Goal: Task Accomplishment & Management: Manage account settings

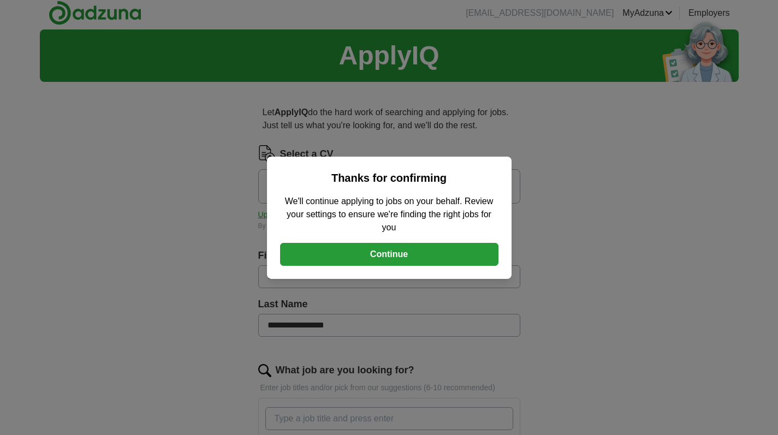
click at [377, 256] on button "Continue" at bounding box center [389, 254] width 218 height 23
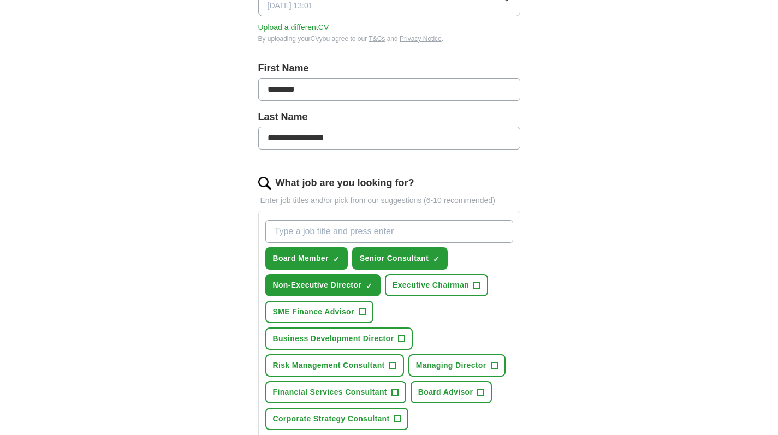
scroll to position [190, 0]
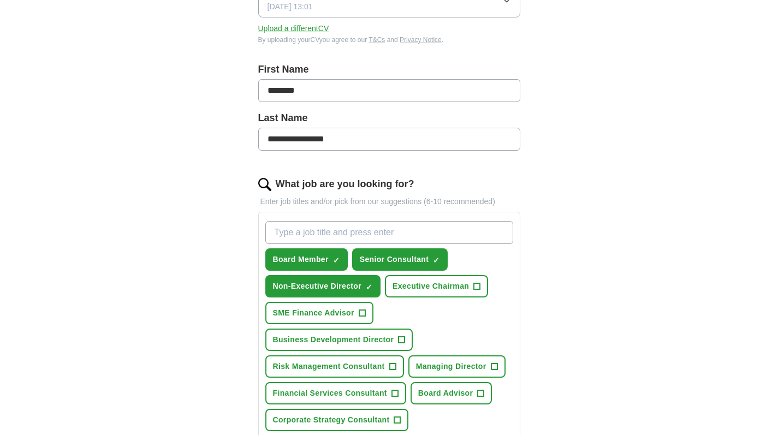
click at [284, 342] on span "Business Development Director" at bounding box center [333, 339] width 121 height 11
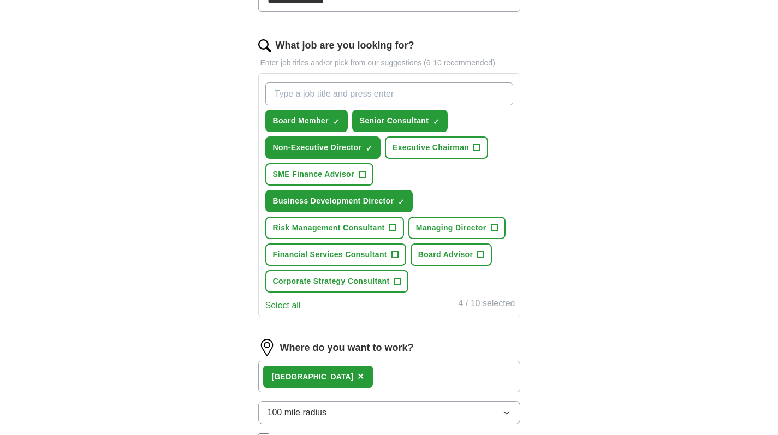
scroll to position [329, 1]
click at [429, 252] on span "Board Advisor" at bounding box center [445, 254] width 55 height 11
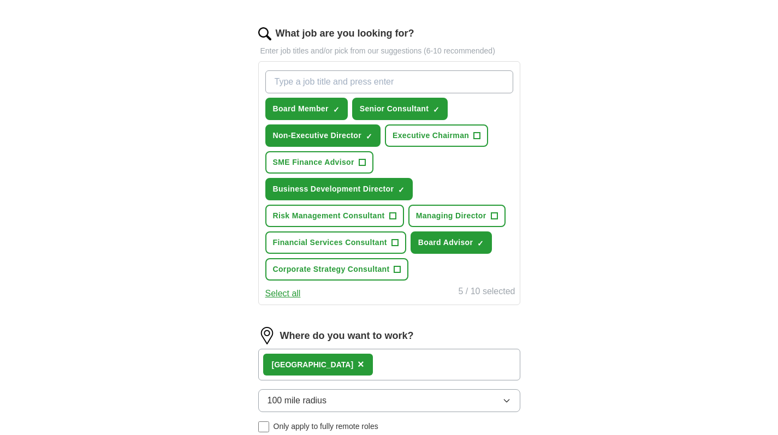
scroll to position [341, 0]
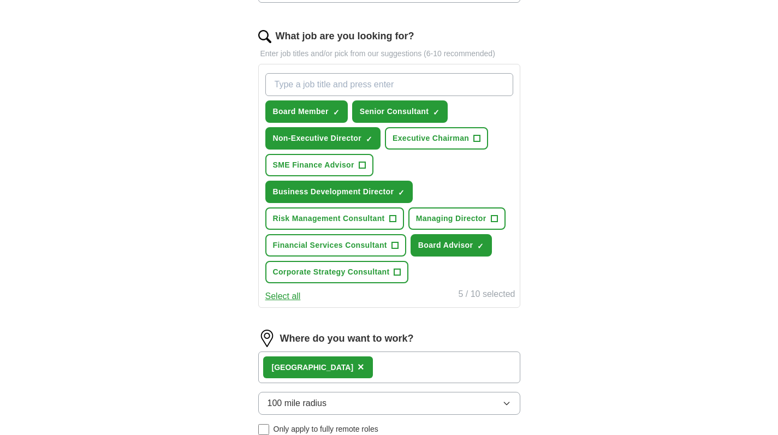
click at [327, 365] on div "London ×" at bounding box center [389, 368] width 262 height 32
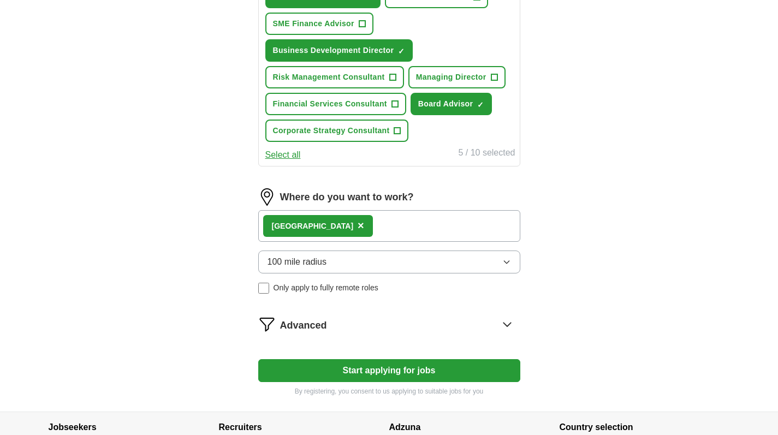
scroll to position [480, 1]
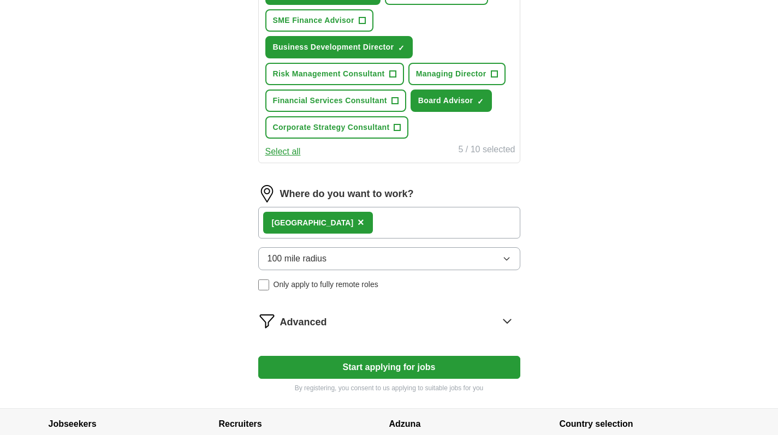
click at [352, 368] on button "Start applying for jobs" at bounding box center [389, 367] width 262 height 23
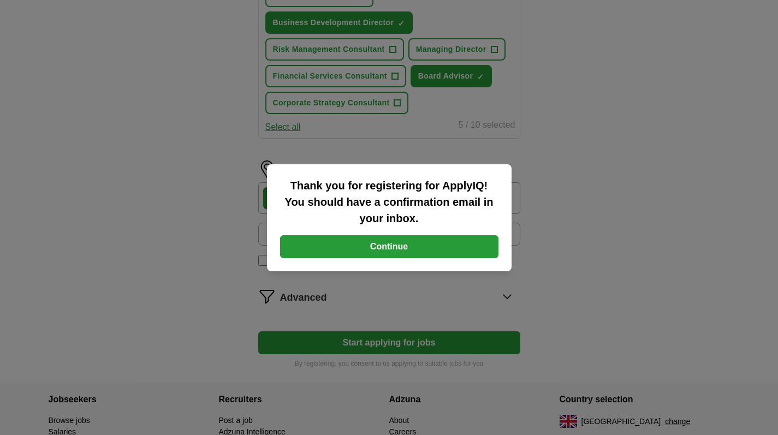
scroll to position [506, 0]
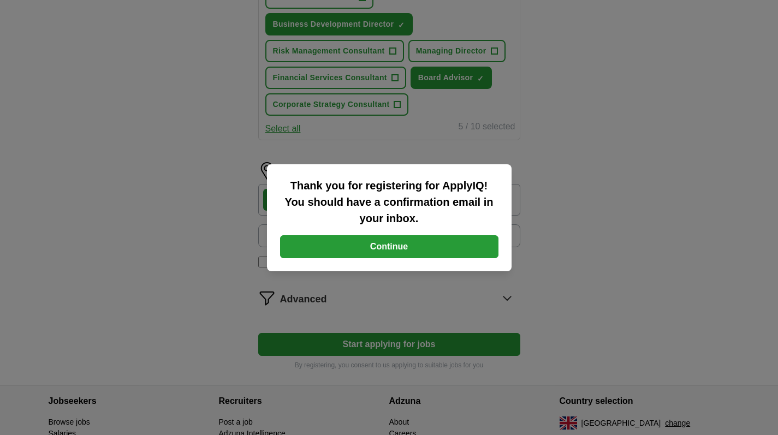
click at [370, 241] on button "Continue" at bounding box center [389, 246] width 218 height 23
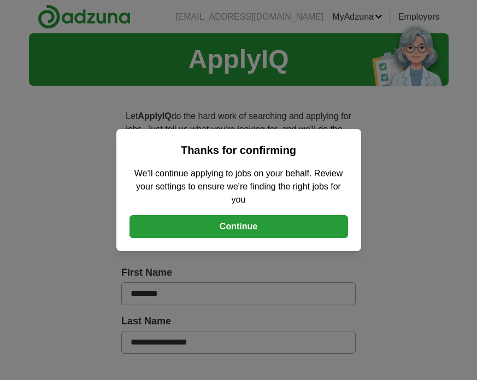
click at [233, 224] on button "Continue" at bounding box center [238, 226] width 218 height 23
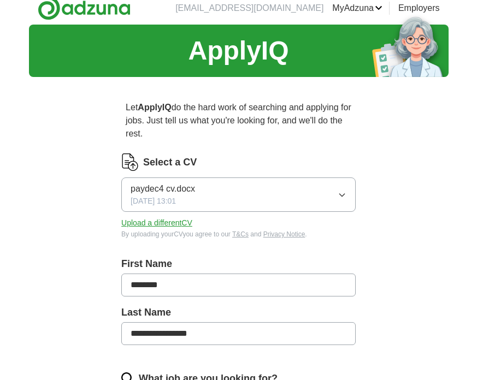
scroll to position [19, 0]
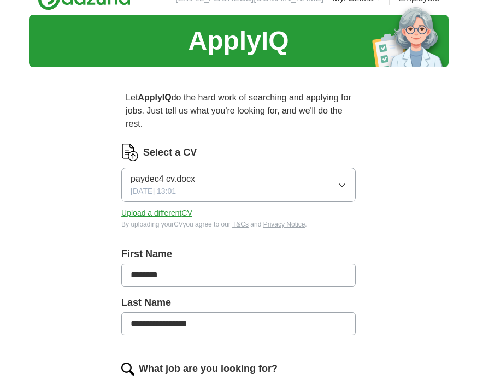
click at [344, 186] on icon "button" at bounding box center [342, 185] width 9 height 9
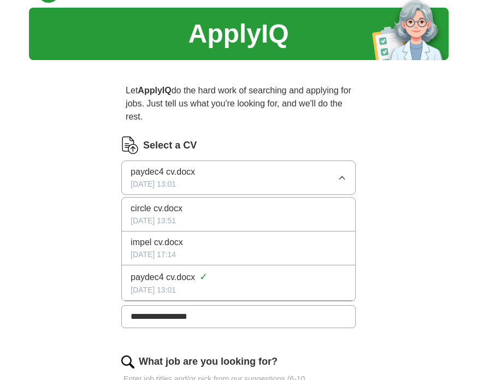
scroll to position [23, 1]
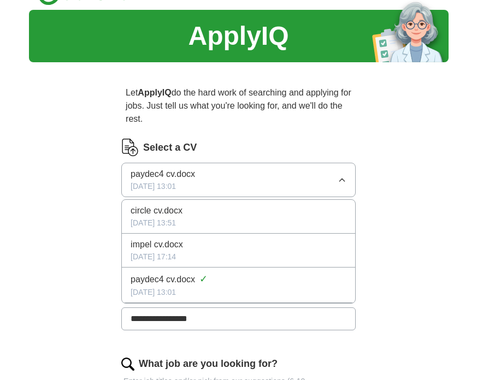
click at [341, 178] on icon "button" at bounding box center [342, 180] width 9 height 9
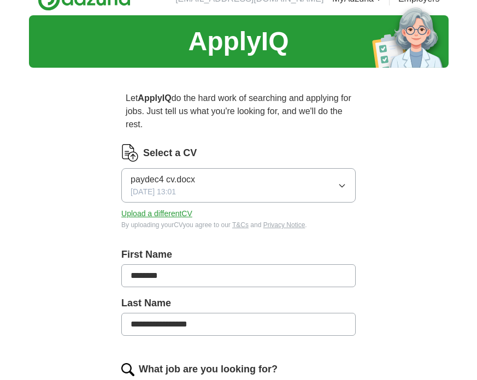
scroll to position [15, 0]
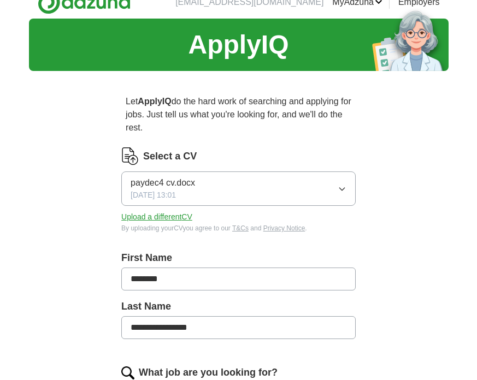
click at [130, 213] on button "Upload a different CV" at bounding box center [156, 216] width 71 height 11
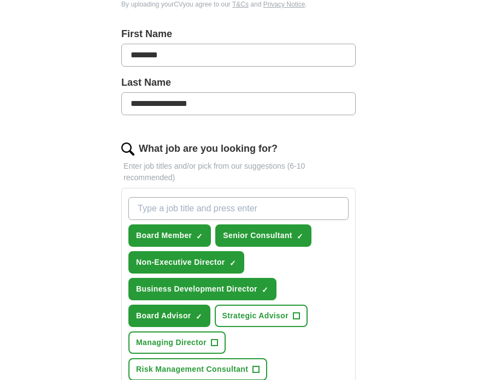
scroll to position [238, 1]
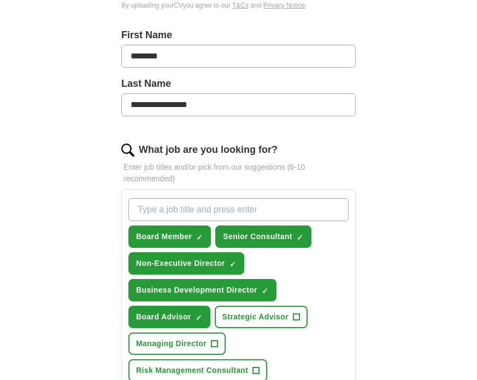
click at [208, 263] on span "Non-Executive Director" at bounding box center [180, 263] width 89 height 11
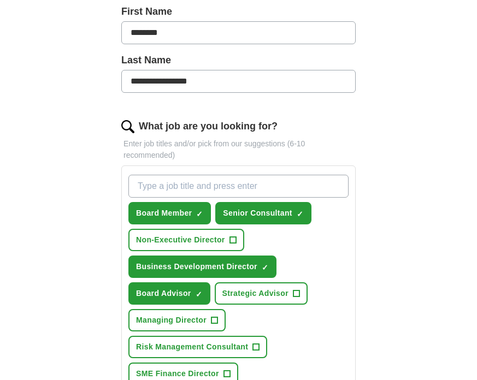
scroll to position [252, 0]
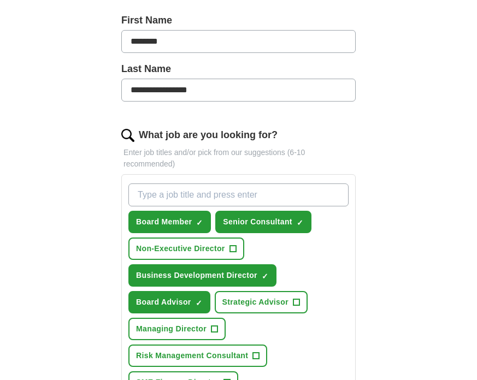
click at [170, 242] on button "Non-Executive Director +" at bounding box center [186, 249] width 116 height 22
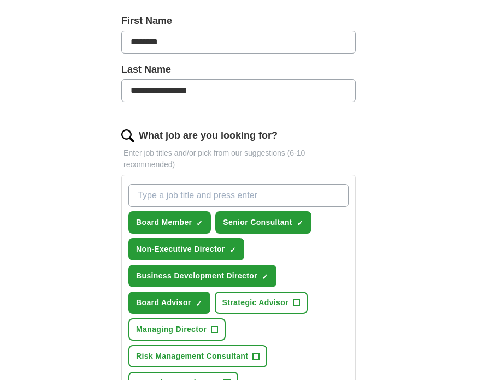
scroll to position [250, 0]
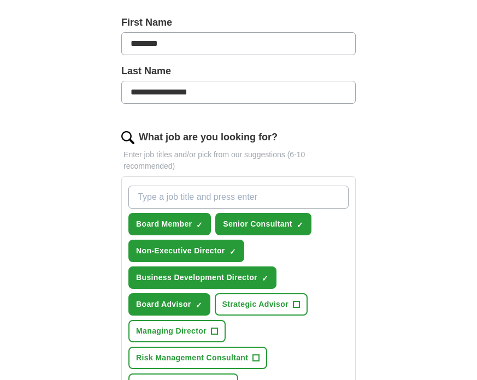
click at [140, 197] on input "What job are you looking for?" at bounding box center [238, 197] width 220 height 23
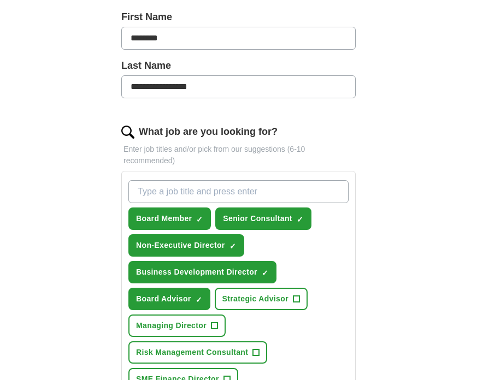
scroll to position [259, 0]
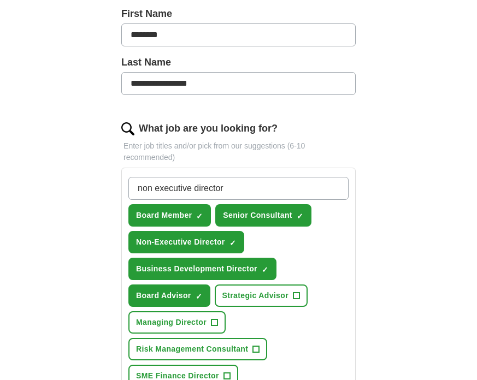
type input "non executive director"
click at [75, 269] on div "**********" at bounding box center [238, 266] width 419 height 985
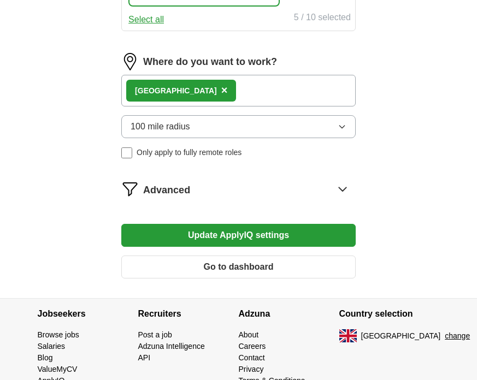
scroll to position [721, 0]
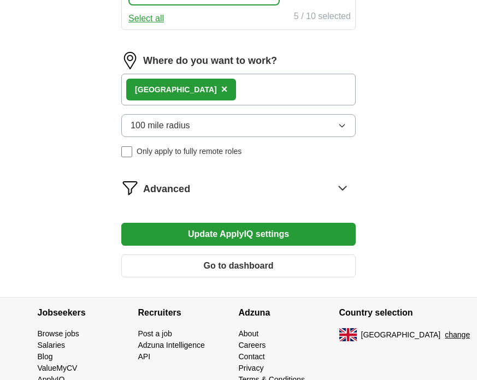
click at [195, 232] on button "Update ApplyIQ settings" at bounding box center [238, 234] width 234 height 23
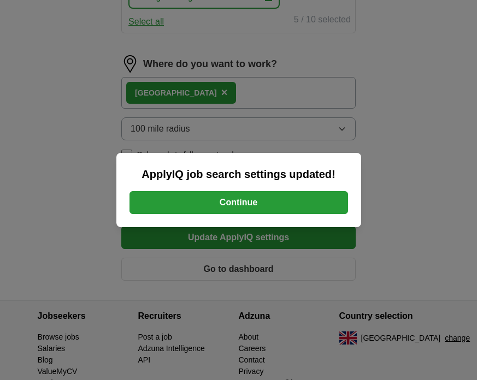
scroll to position [717, 0]
click at [211, 198] on button "Continue" at bounding box center [238, 202] width 218 height 23
